Goal: Navigation & Orientation: Understand site structure

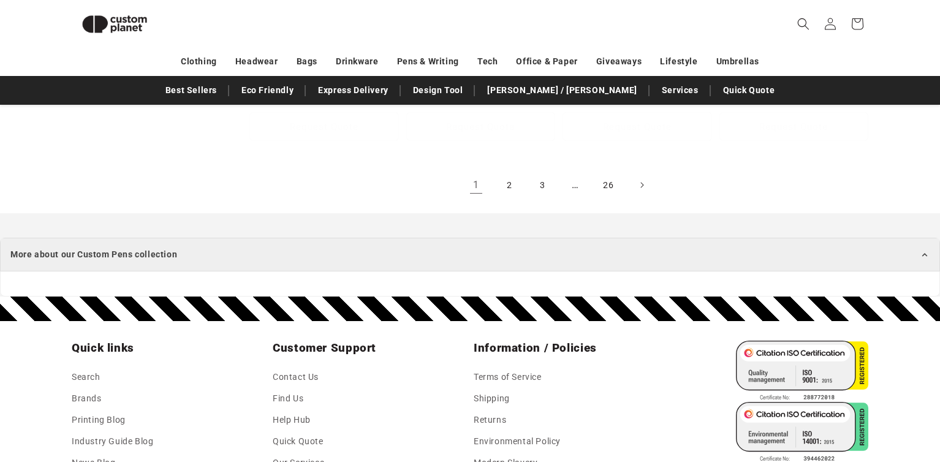
click at [912, 238] on summary "More about our Custom Pens collection" at bounding box center [470, 255] width 940 height 34
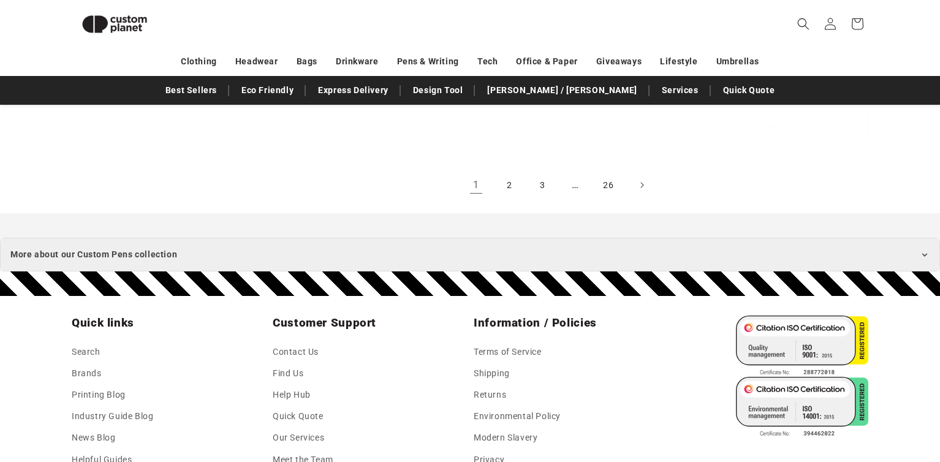
click at [912, 238] on summary "More about our Custom Pens collection" at bounding box center [470, 255] width 940 height 34
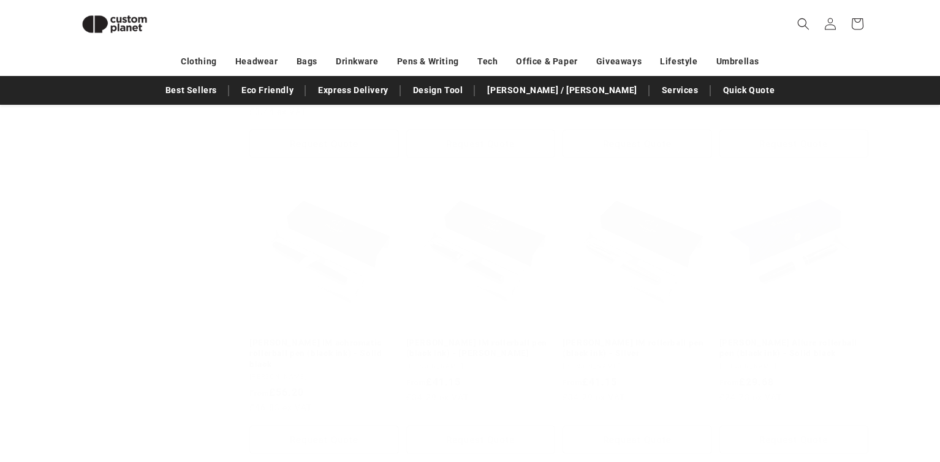
scroll to position [630, 0]
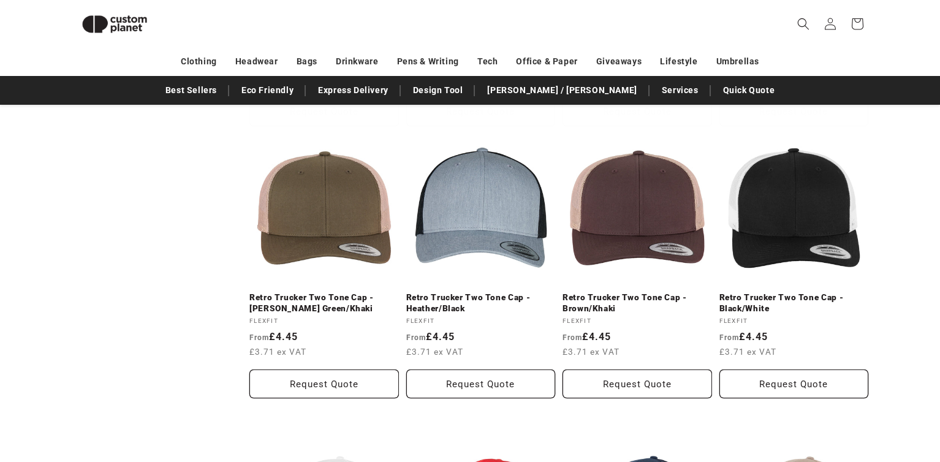
scroll to position [1417, 0]
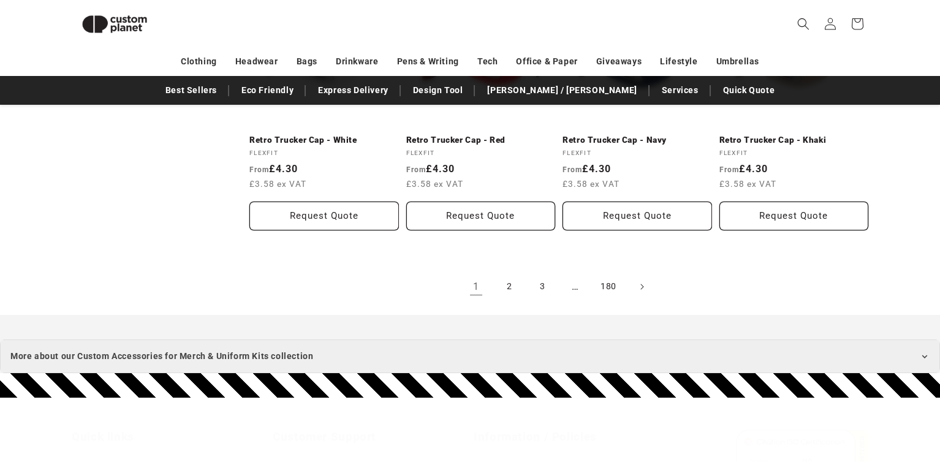
click at [514, 350] on summary "More about our Custom Accessories for Merch & Uniform Kits collection" at bounding box center [470, 356] width 940 height 34
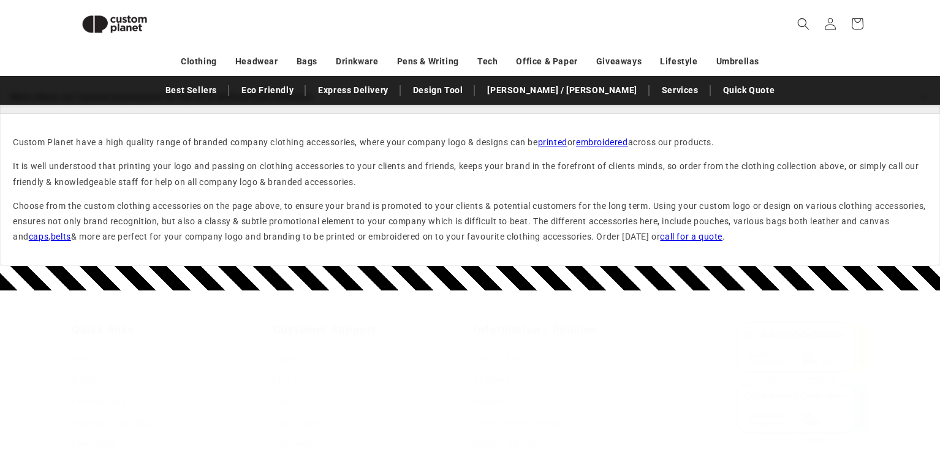
scroll to position [1658, 0]
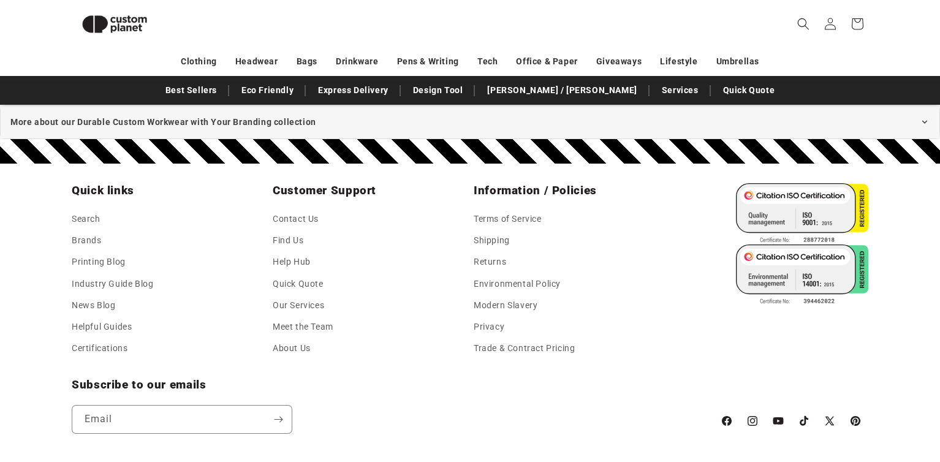
scroll to position [1591, 0]
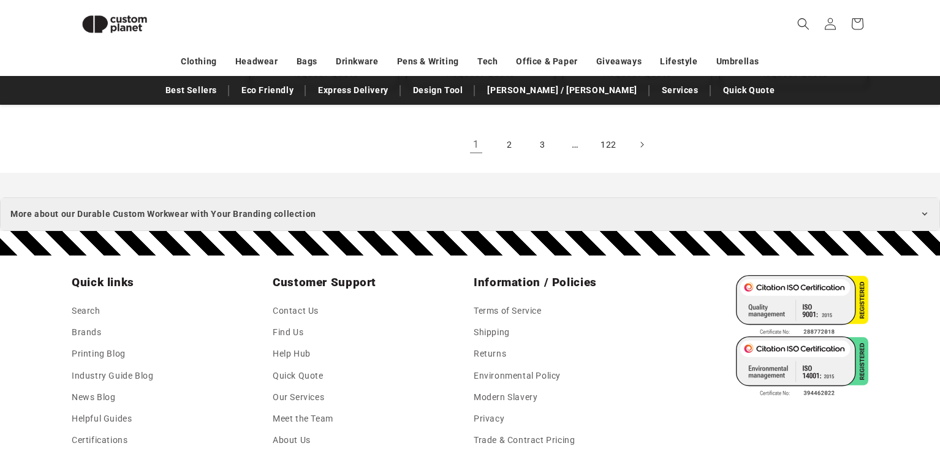
click at [451, 211] on summary "More about our Durable Custom Workwear with Your Branding collection" at bounding box center [470, 214] width 940 height 34
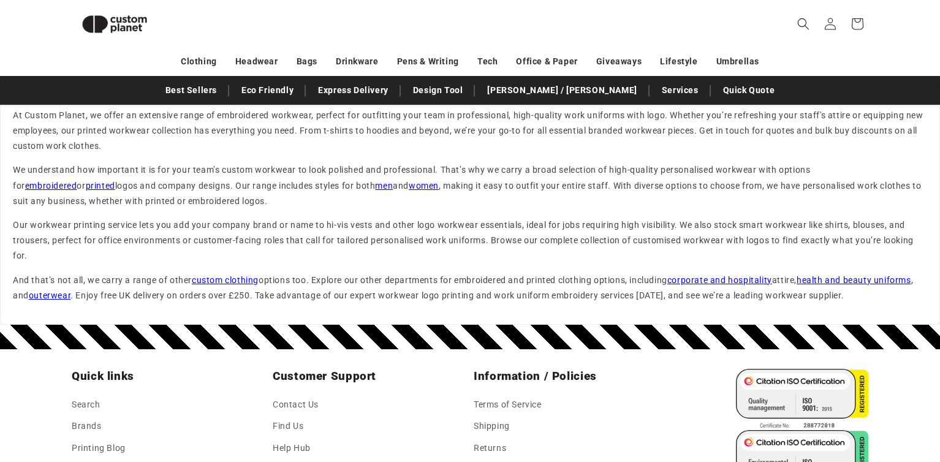
scroll to position [1737, 0]
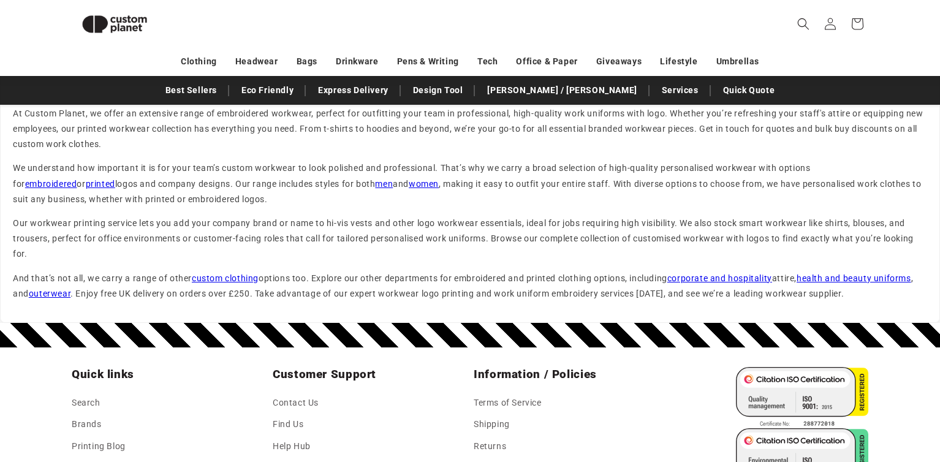
click at [45, 295] on link "outerwear" at bounding box center [50, 293] width 42 height 10
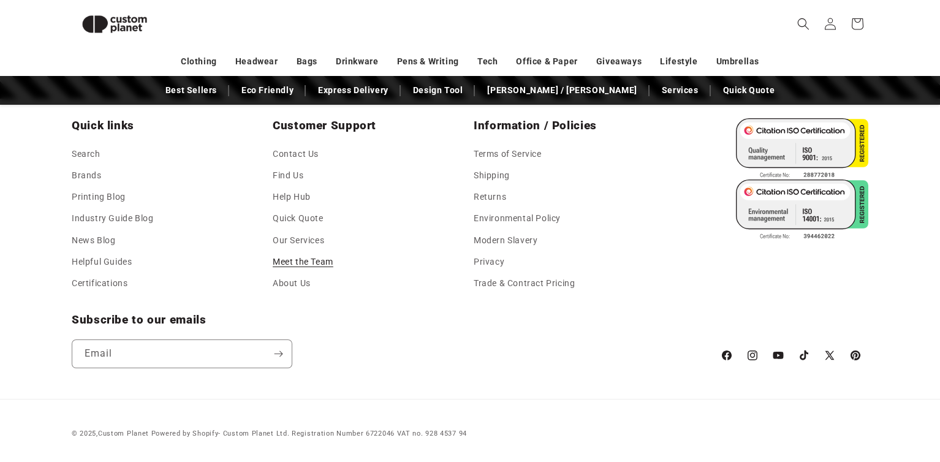
scroll to position [838, 0]
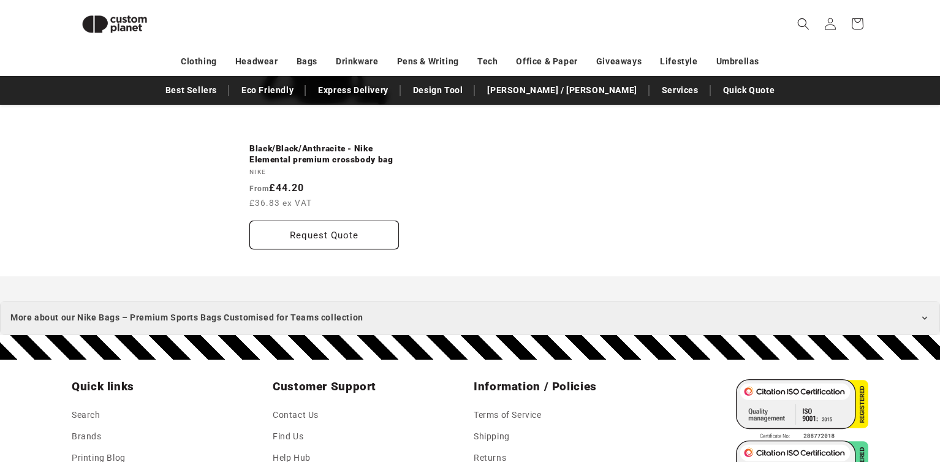
click at [368, 309] on summary "More about our Nike Bags – Premium Sports Bags Customised for Teams collection" at bounding box center [470, 318] width 940 height 34
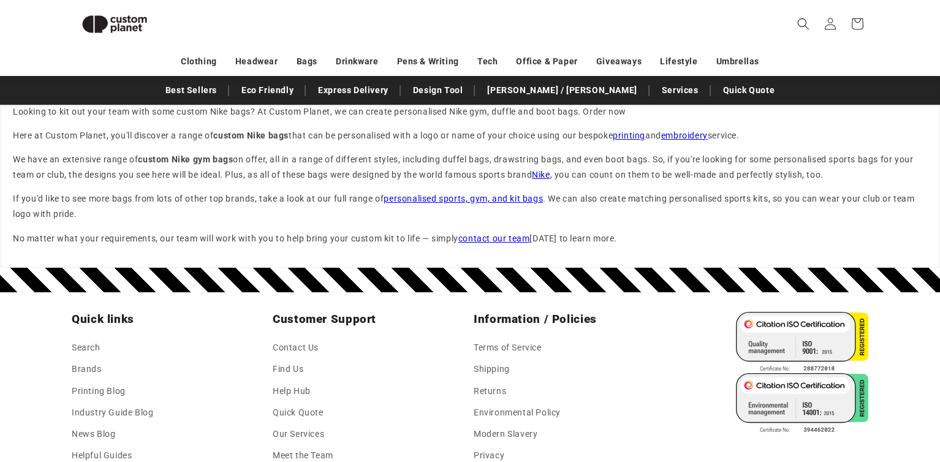
scroll to position [1091, 0]
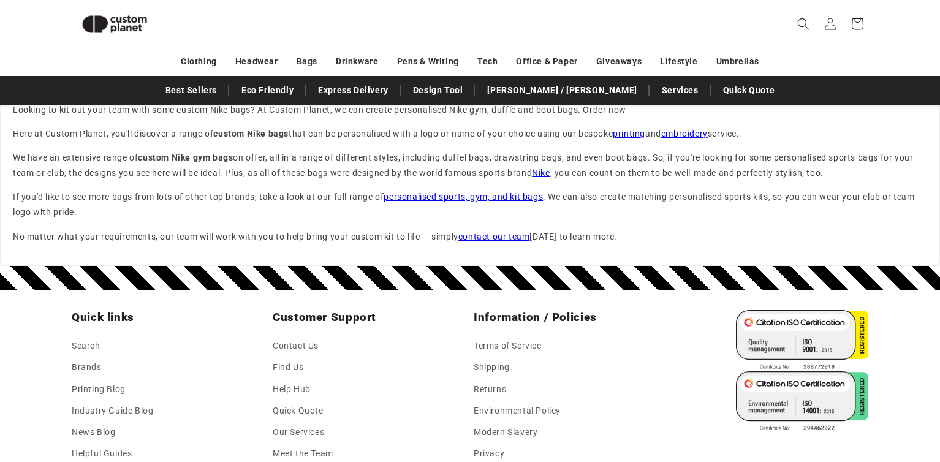
click at [549, 171] on link "Nike" at bounding box center [541, 173] width 18 height 10
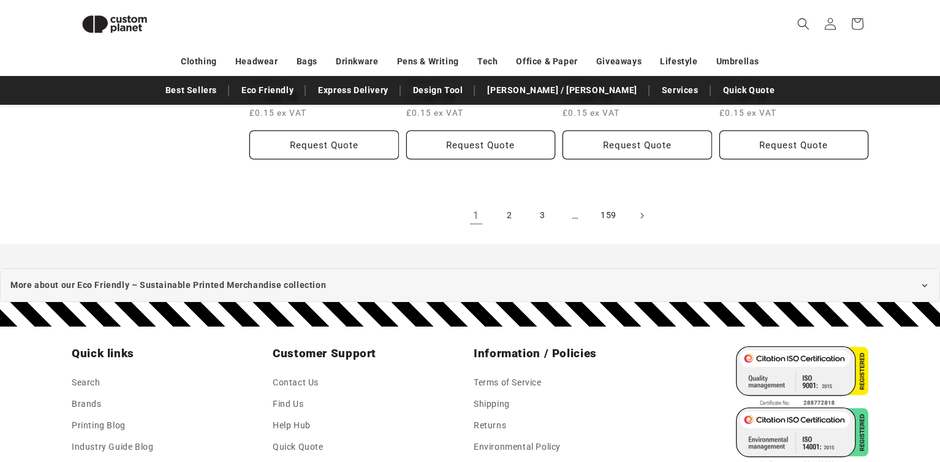
scroll to position [1509, 0]
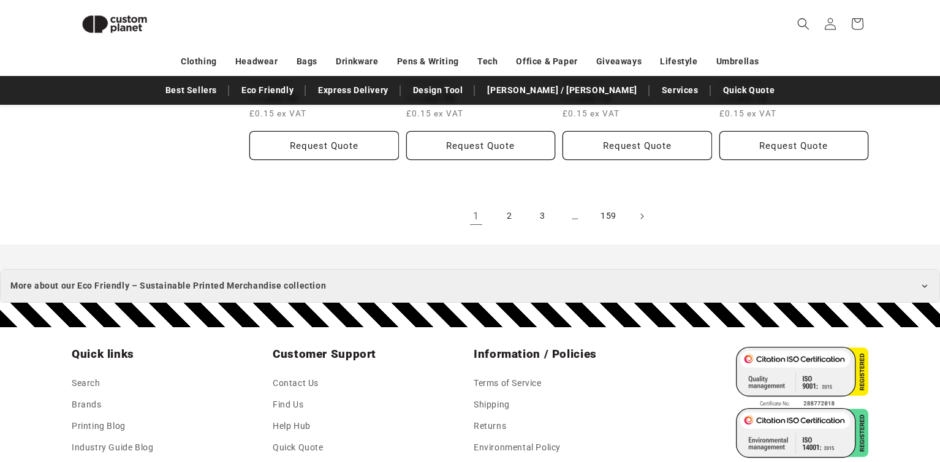
click at [452, 274] on summary "More about our Eco Friendly – Sustainable Printed Merchandise collection" at bounding box center [470, 286] width 940 height 34
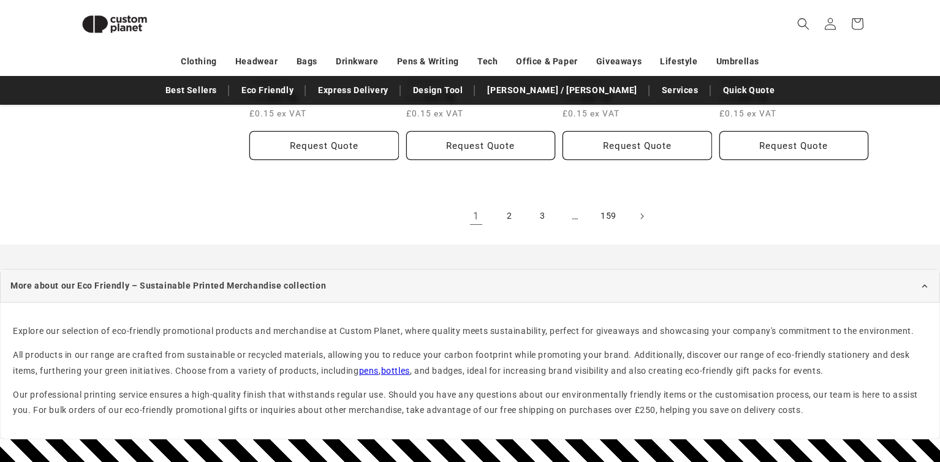
click at [376, 366] on link "pens" at bounding box center [369, 371] width 20 height 10
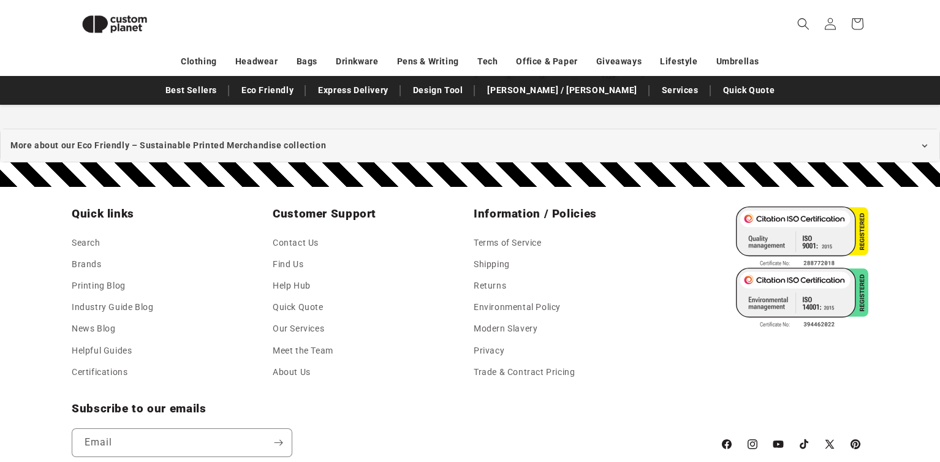
scroll to position [1647, 0]
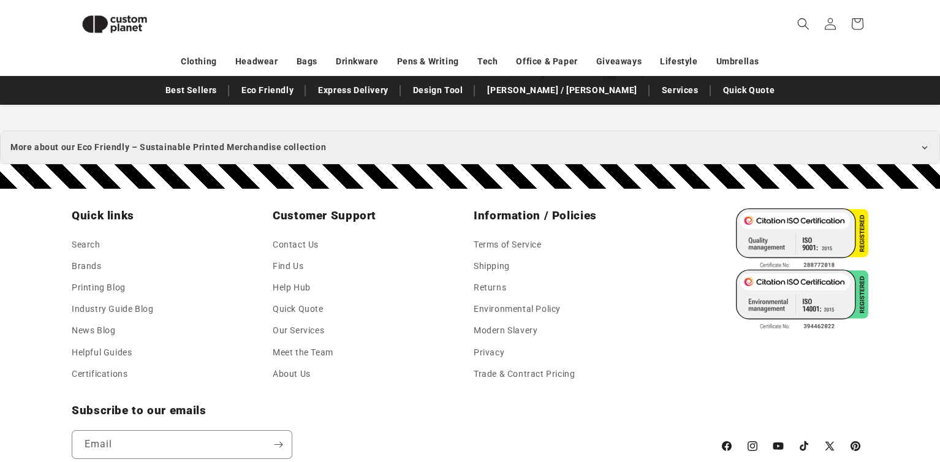
click at [496, 141] on summary "More about our Eco Friendly – Sustainable Printed Merchandise collection" at bounding box center [470, 147] width 940 height 34
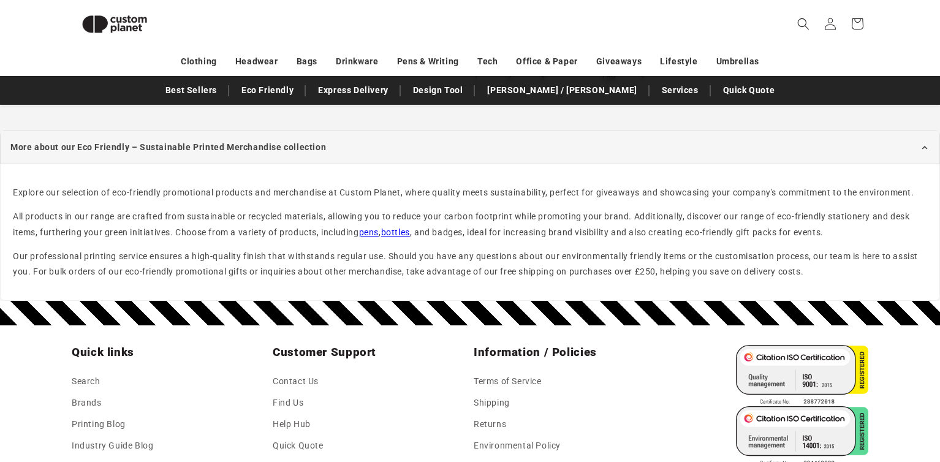
click at [402, 227] on link "bottles" at bounding box center [395, 232] width 29 height 10
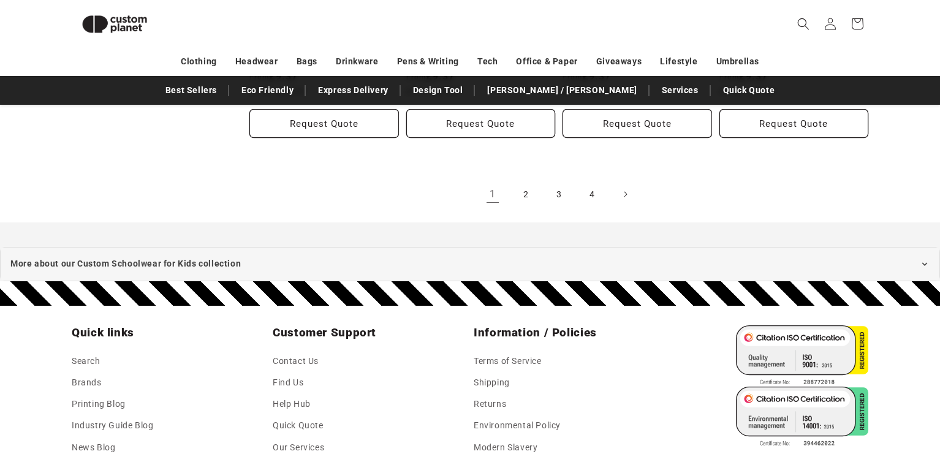
scroll to position [1491, 0]
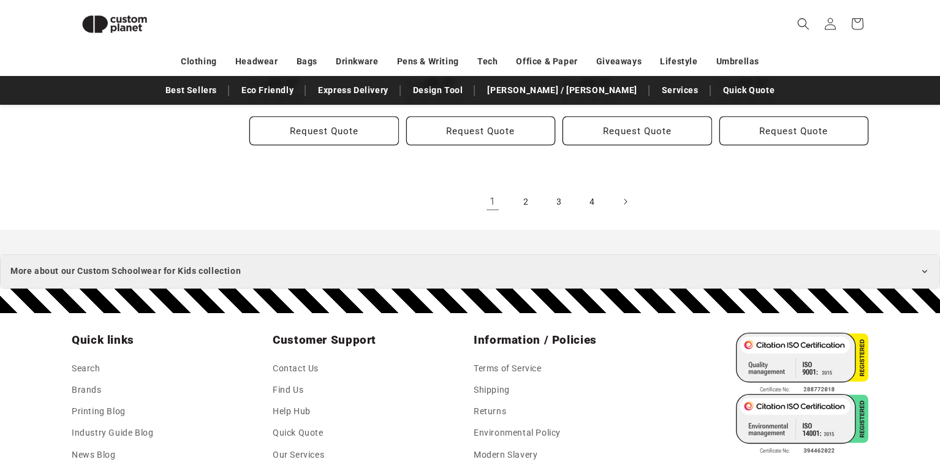
click at [429, 265] on summary "More about our Custom Schoolwear for Kids collection" at bounding box center [470, 271] width 940 height 34
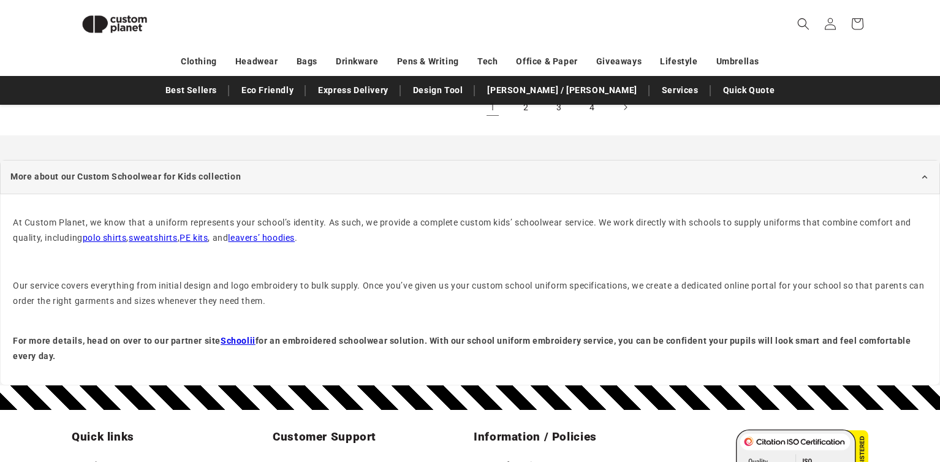
scroll to position [0, 0]
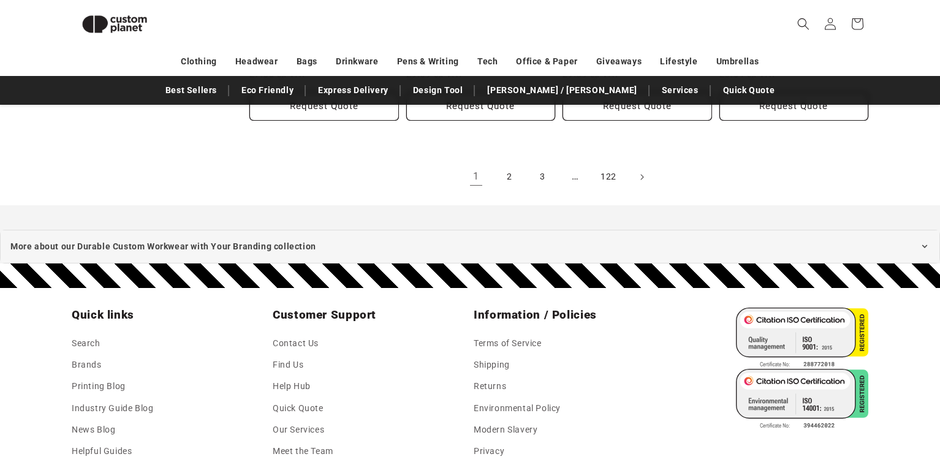
scroll to position [1547, 0]
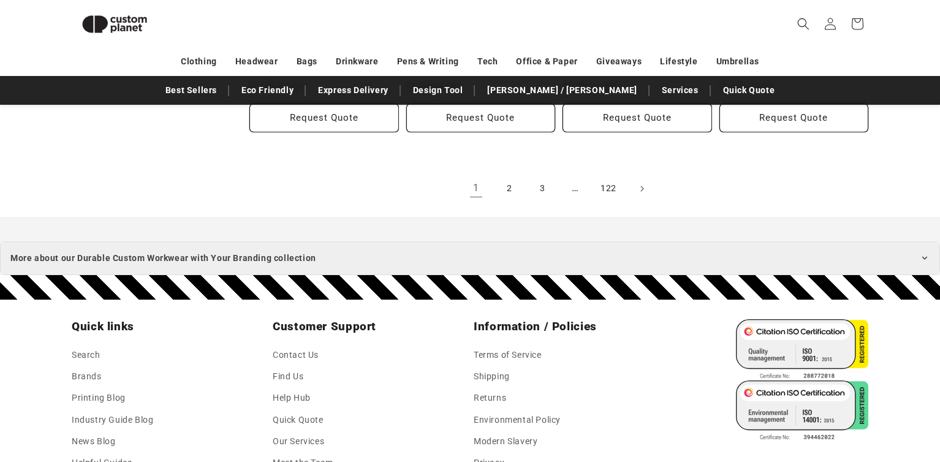
click at [385, 267] on summary "More about our Durable Custom Workwear with Your Branding collection" at bounding box center [470, 258] width 940 height 34
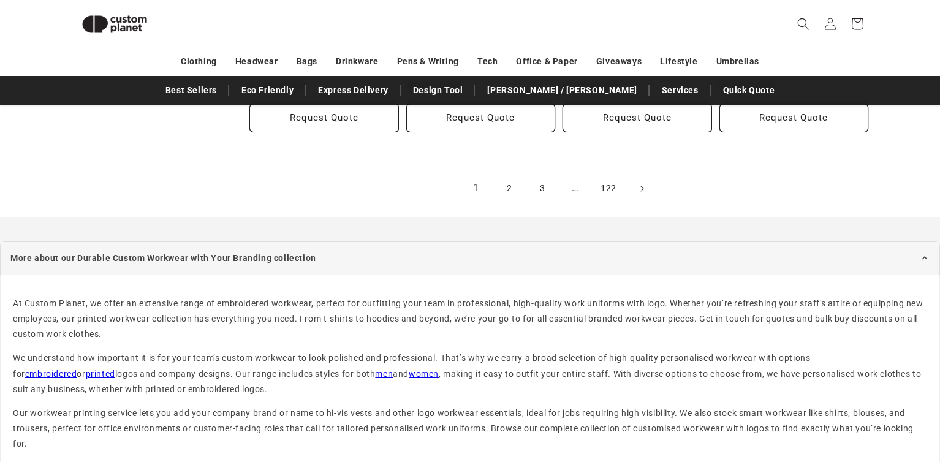
click at [375, 377] on link "men" at bounding box center [384, 374] width 18 height 10
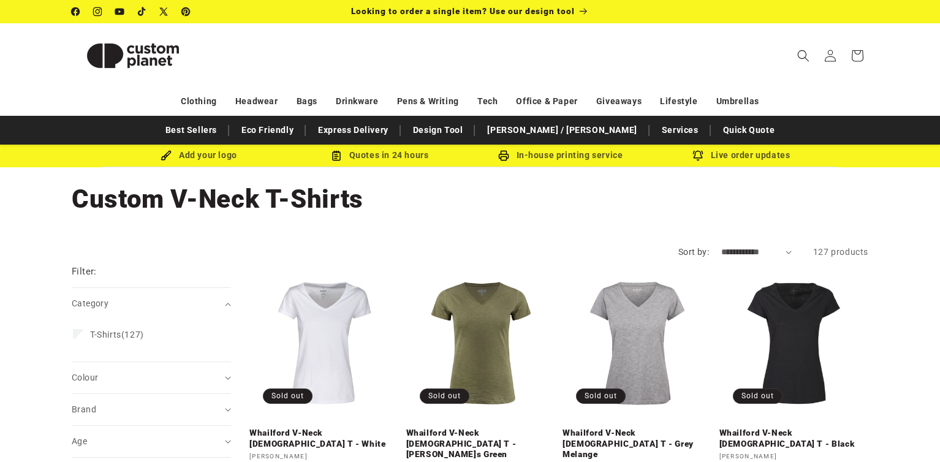
scroll to position [606, 0]
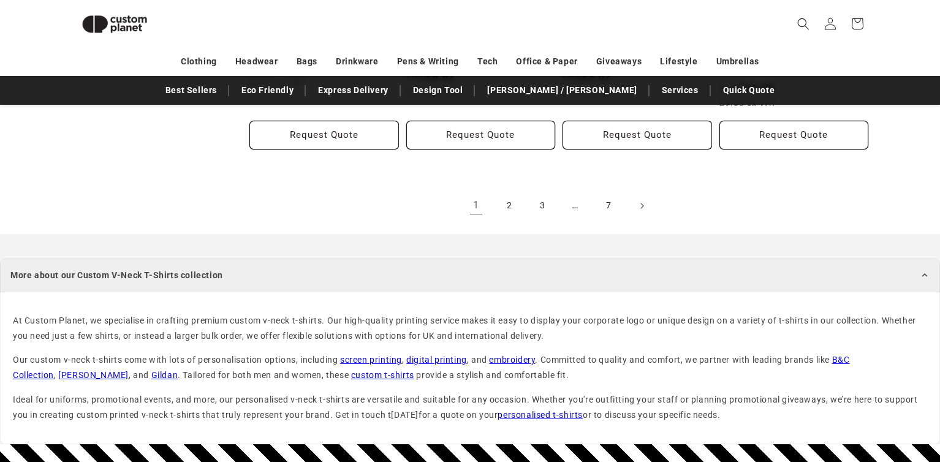
scroll to position [1551, 0]
click at [503, 355] on link "embroidery" at bounding box center [512, 360] width 46 height 10
